Goal: Task Accomplishment & Management: Use online tool/utility

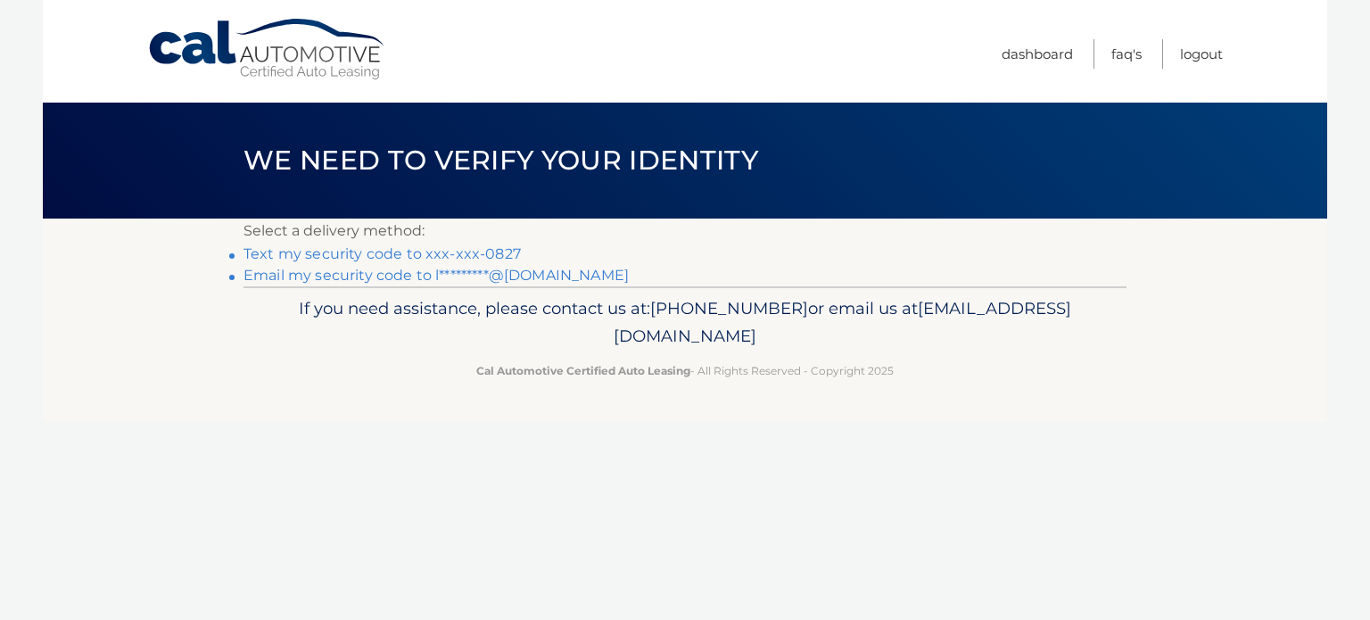
click at [462, 256] on link "Text my security code to xxx-xxx-0827" at bounding box center [381, 253] width 277 height 17
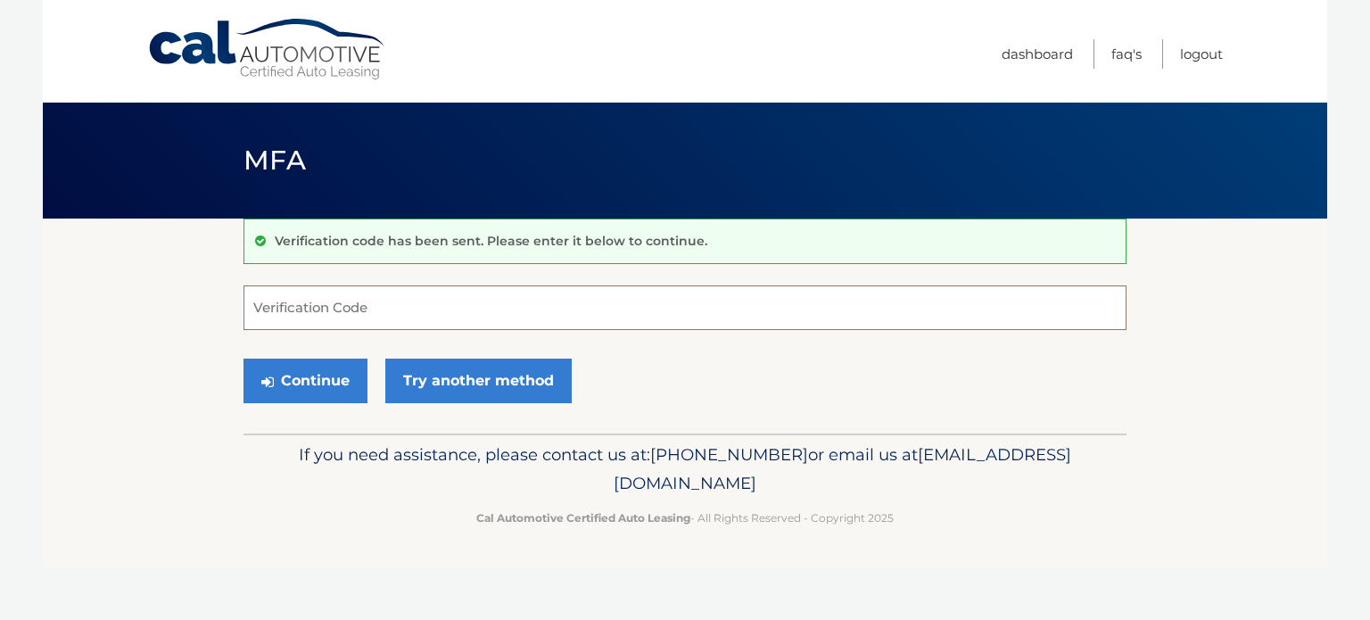
click at [325, 288] on input "Verification Code" at bounding box center [684, 307] width 883 height 45
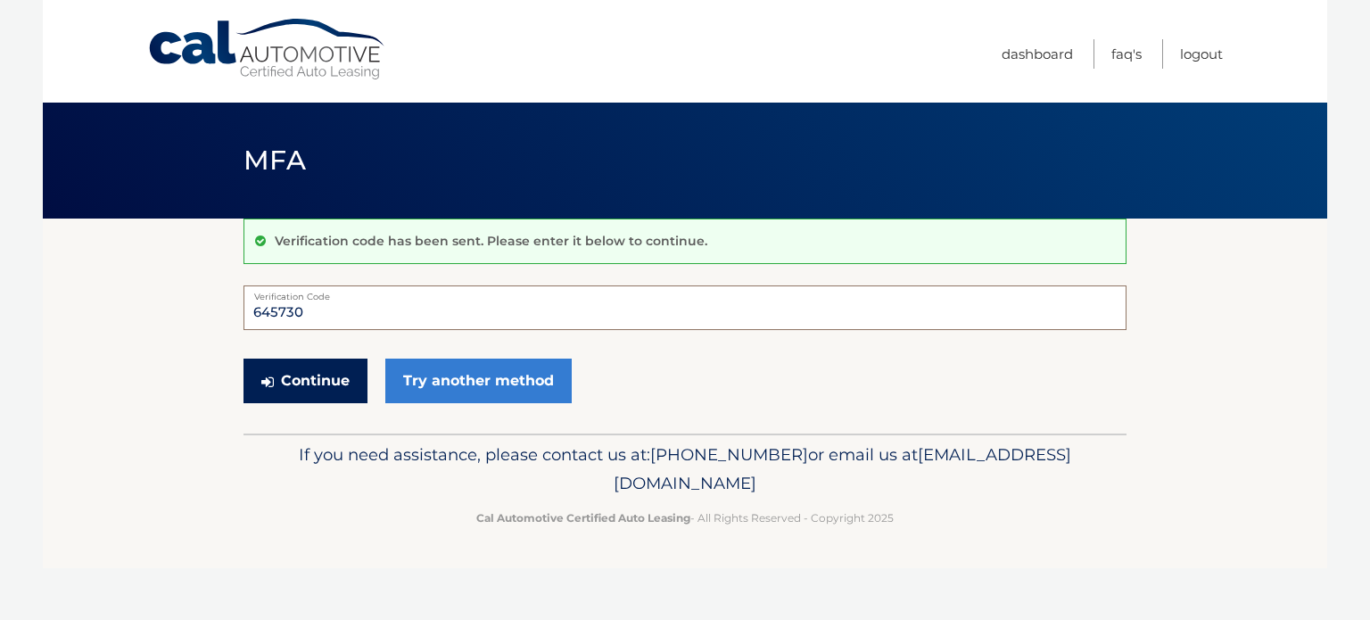
type input "645730"
click at [273, 380] on icon "submit" at bounding box center [267, 382] width 12 height 14
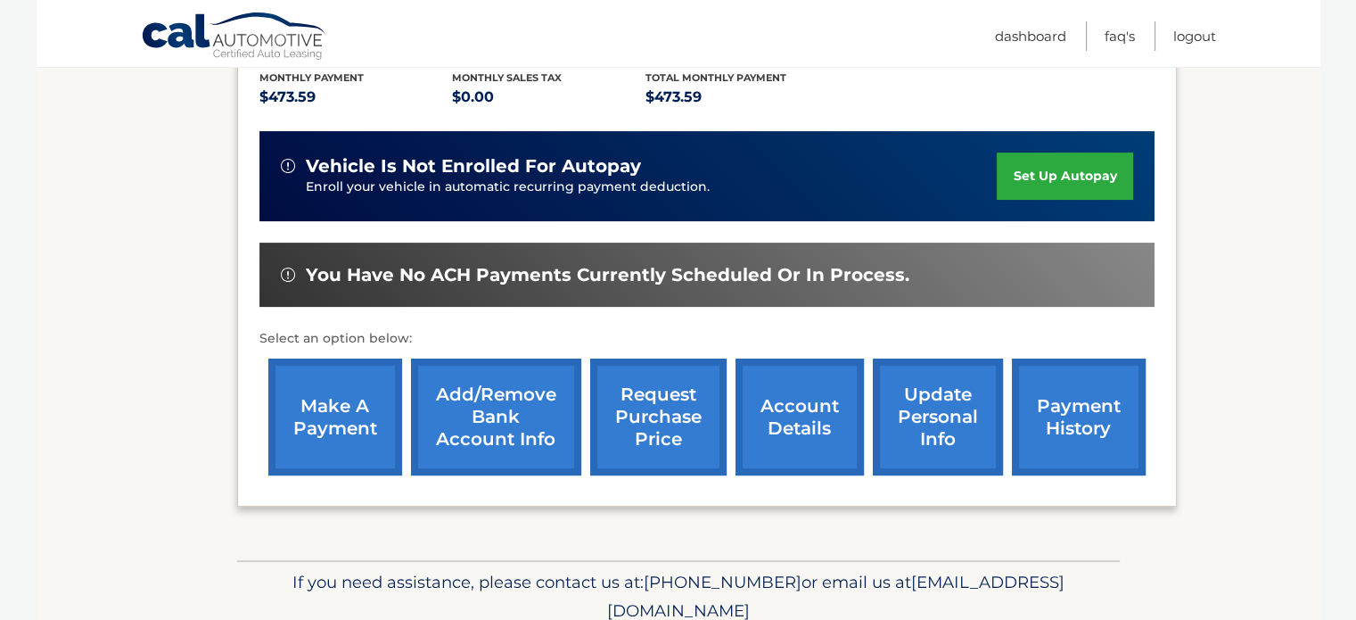
scroll to position [386, 0]
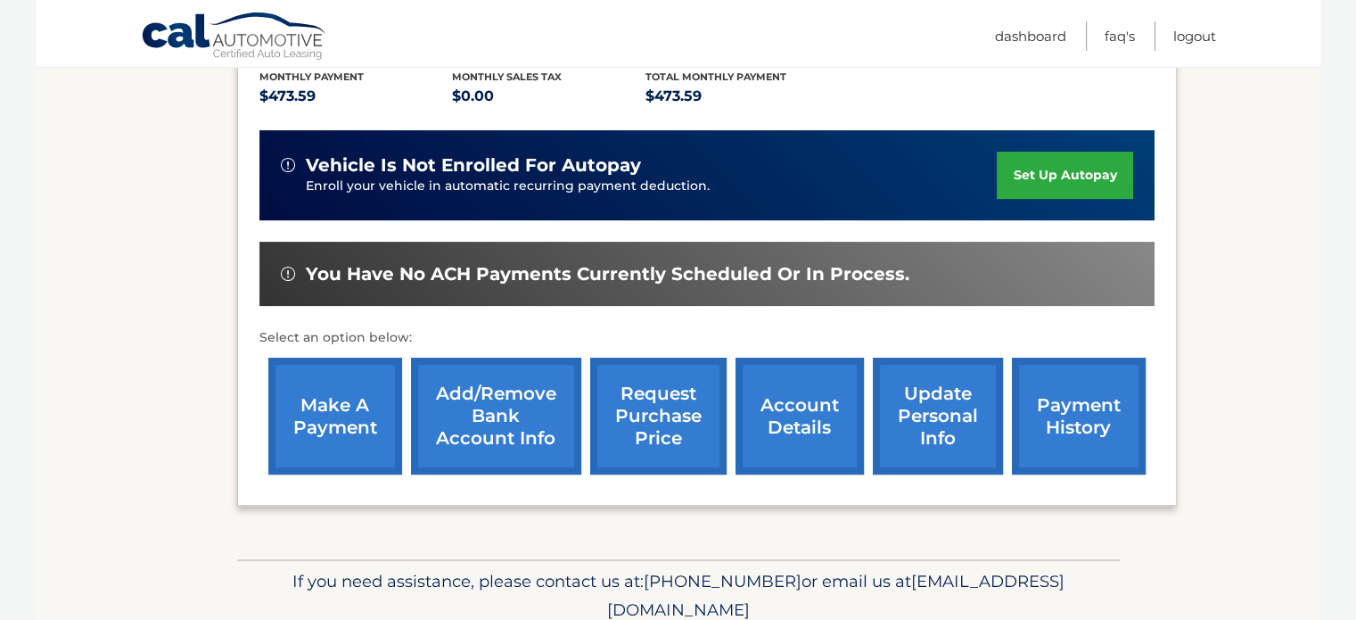
click at [309, 414] on link "make a payment" at bounding box center [335, 416] width 134 height 117
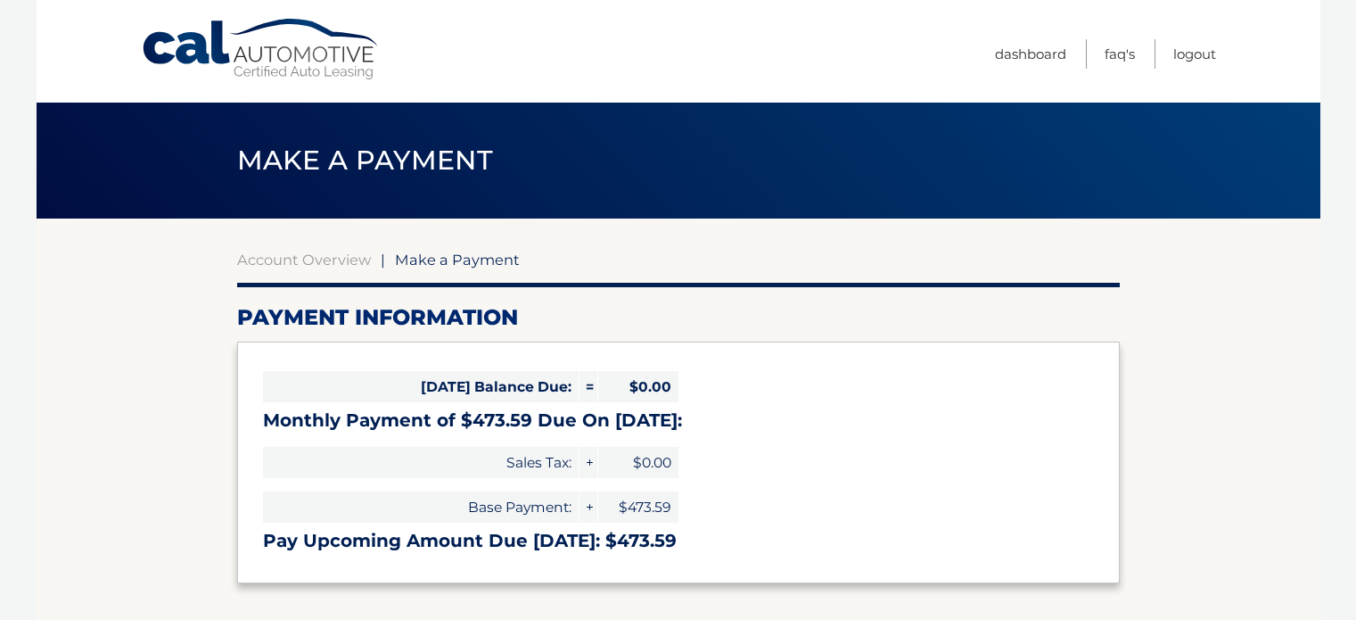
select select "MTk3YmQ1OTgtNDIzNS00YzkwLTkzMzYtNzAwNDNmN2RhZTIw"
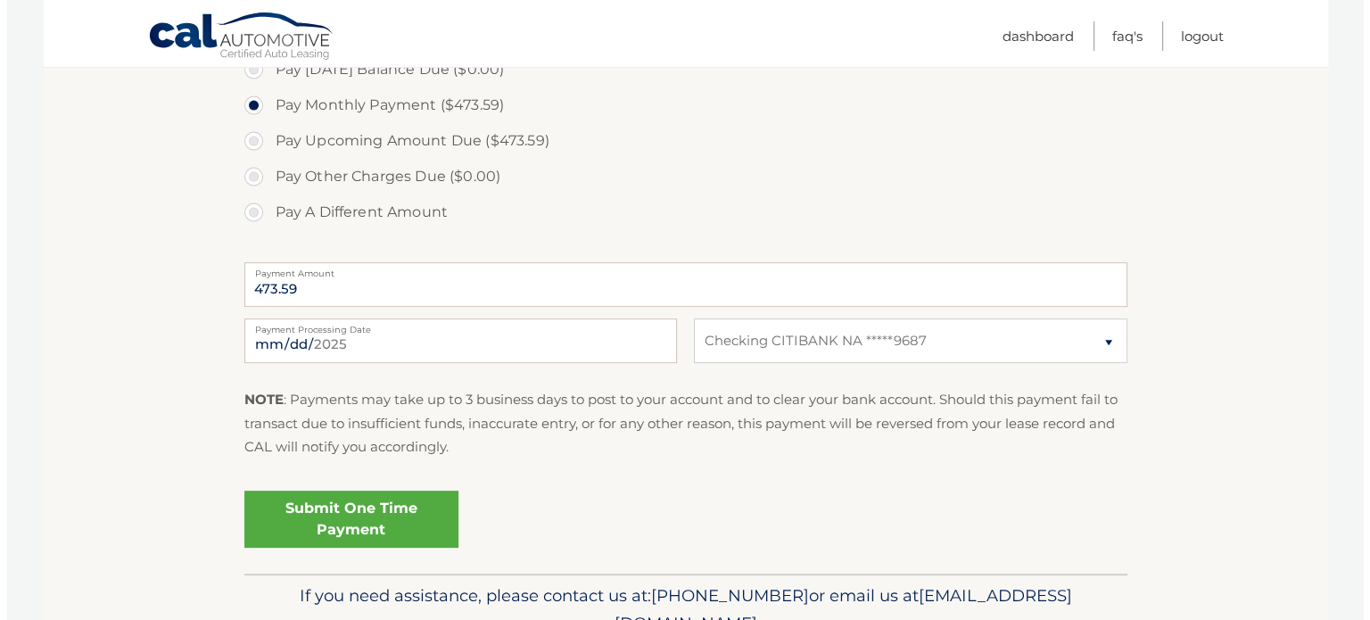
scroll to position [566, 0]
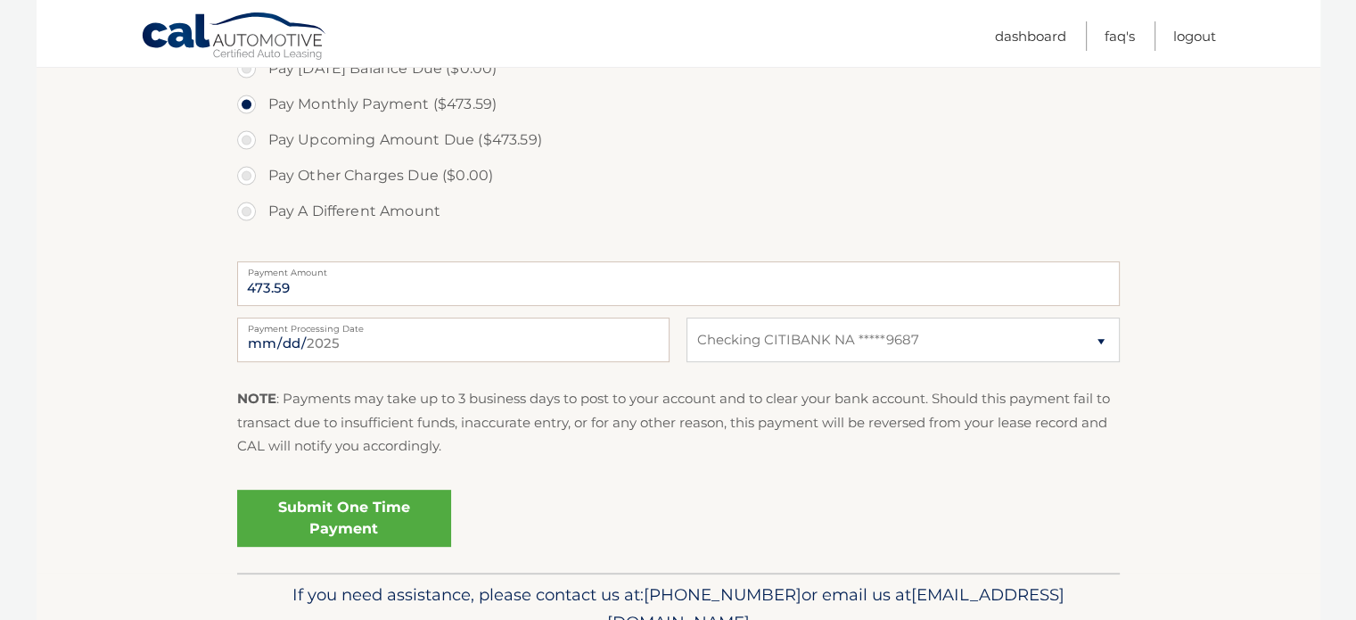
click at [331, 518] on link "Submit One Time Payment" at bounding box center [344, 518] width 214 height 57
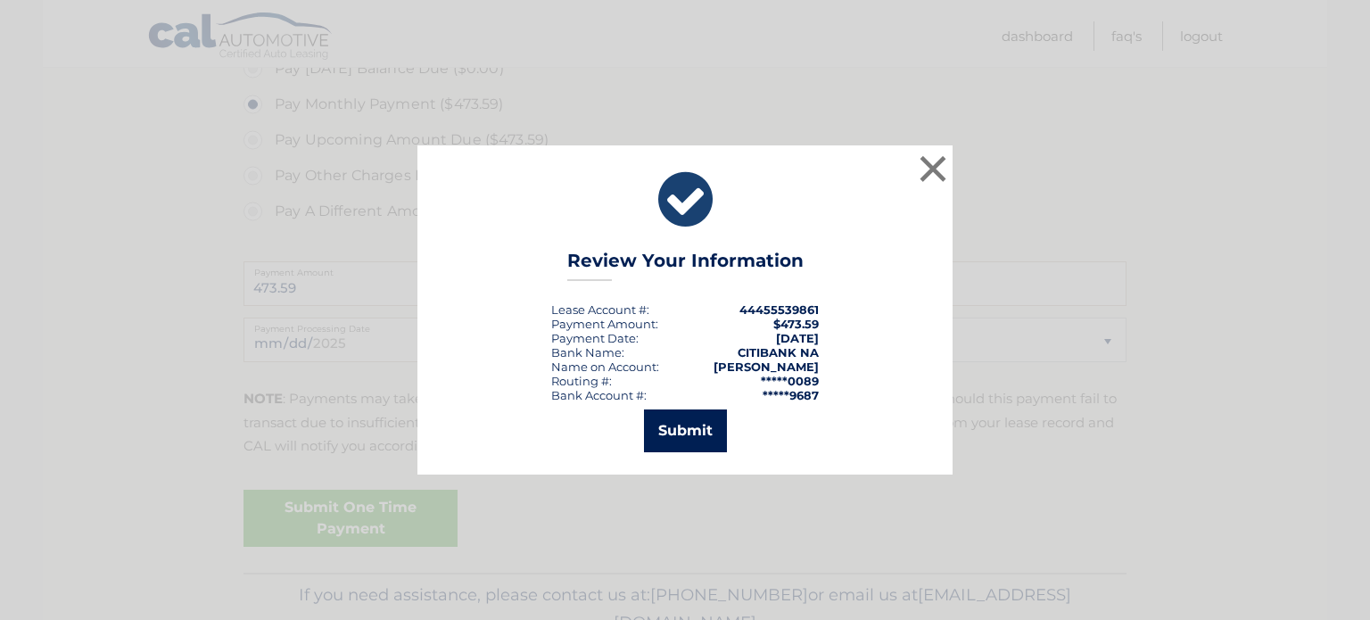
click at [688, 429] on button "Submit" at bounding box center [685, 430] width 83 height 43
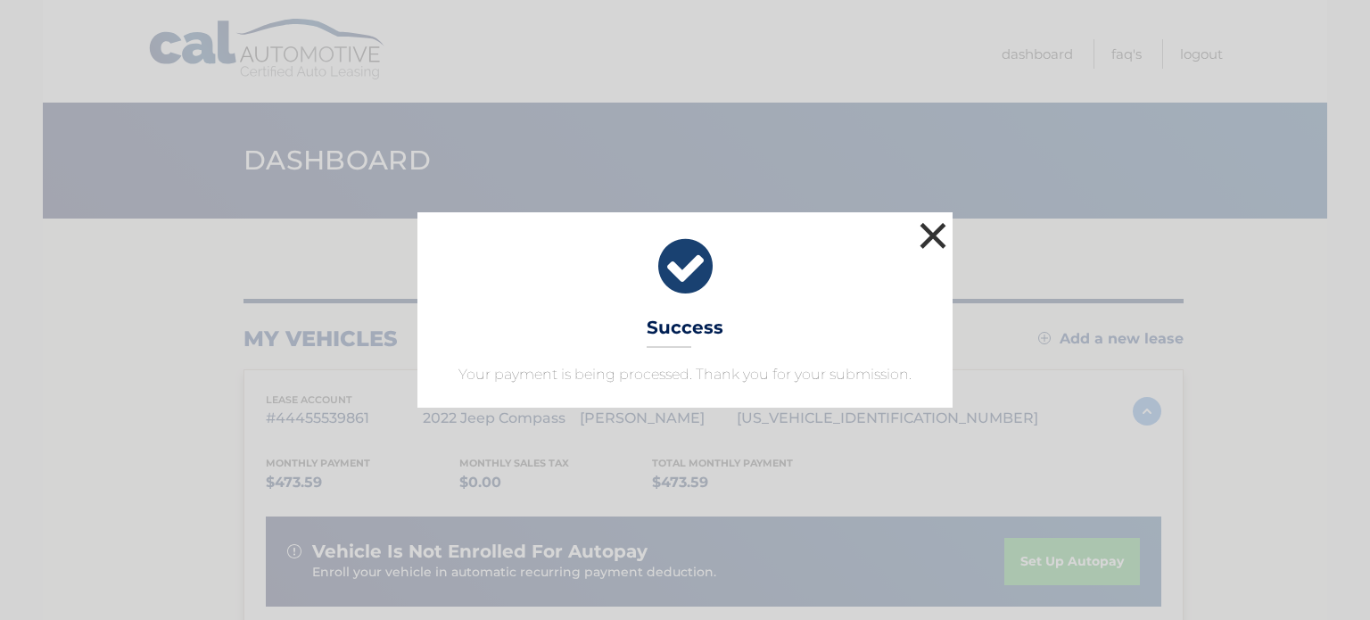
click at [939, 247] on button "×" at bounding box center [933, 236] width 36 height 36
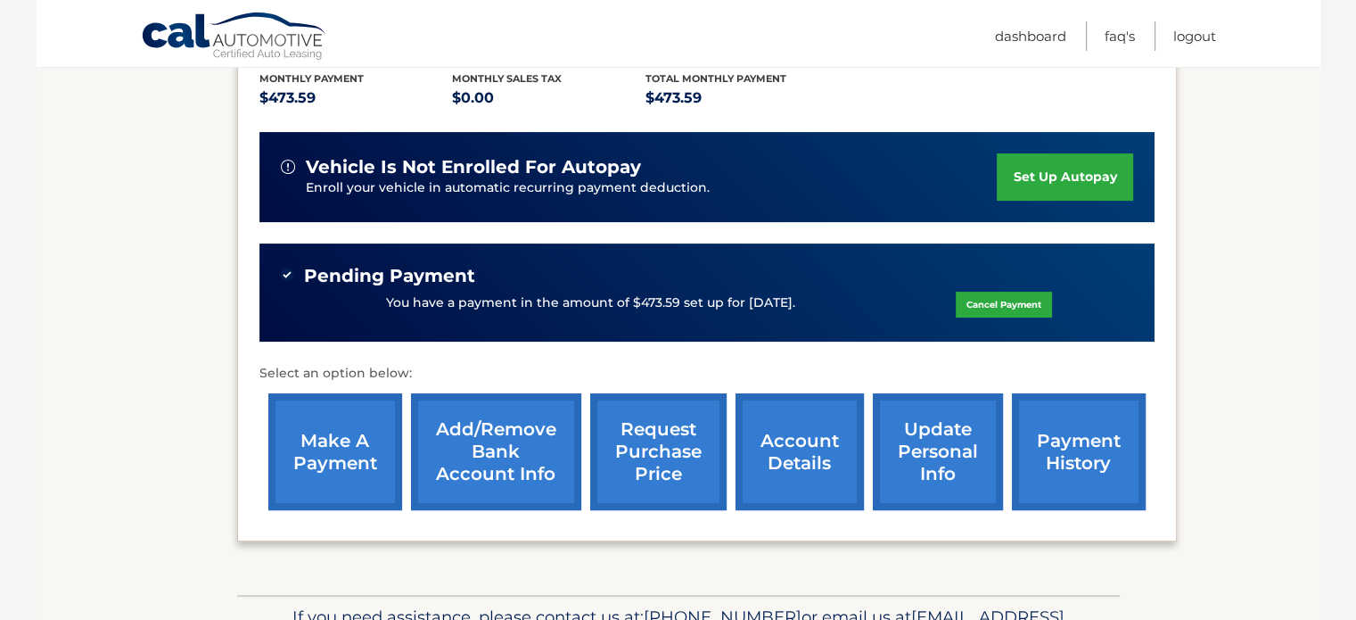
scroll to position [393, 0]
